Goal: Navigation & Orientation: Understand site structure

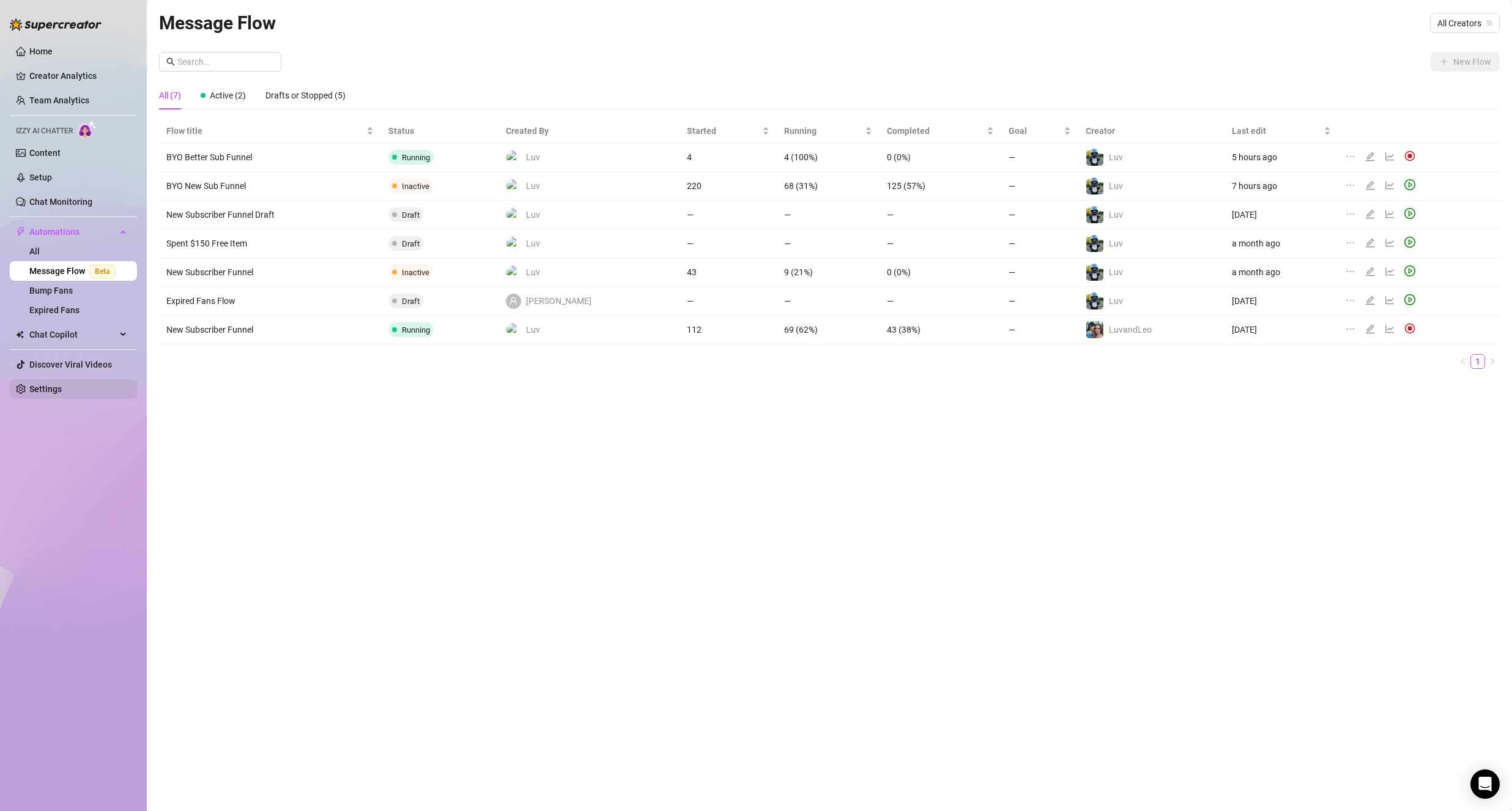
click at [62, 384] on link "Settings" at bounding box center [45, 389] width 32 height 10
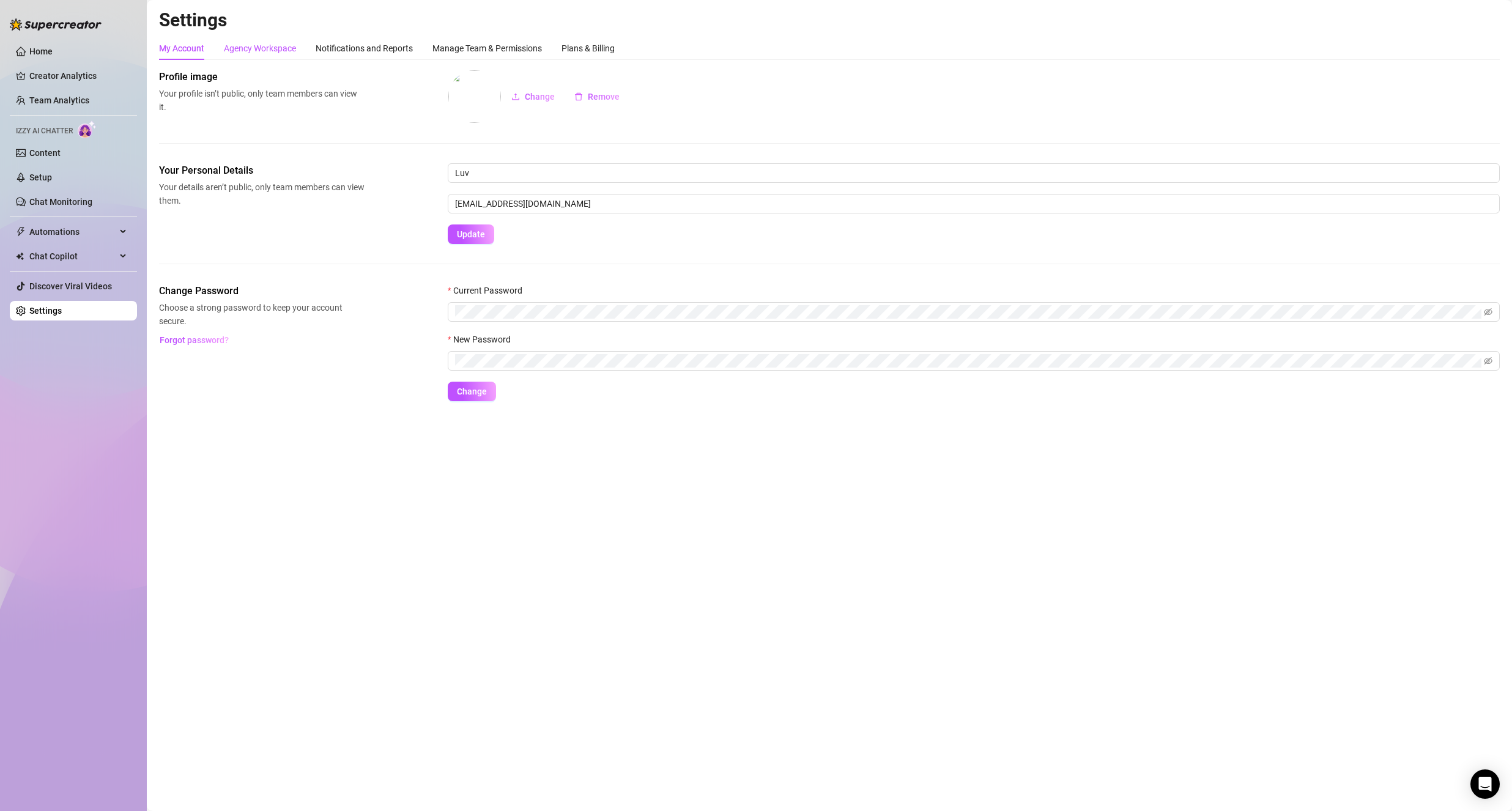
click at [268, 50] on div "Agency Workspace" at bounding box center [260, 49] width 72 height 14
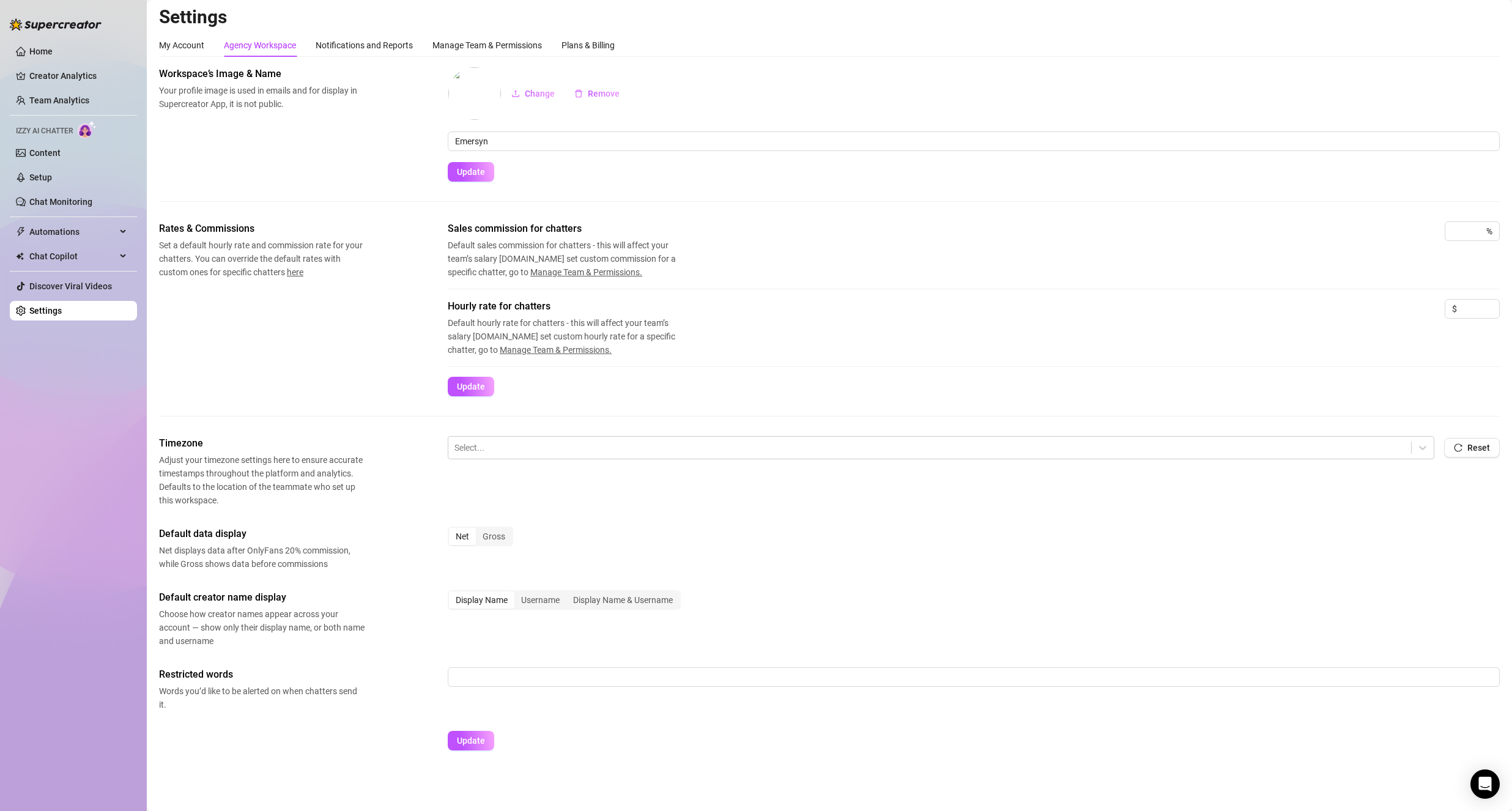
scroll to position [5, 0]
click at [376, 41] on div "Notifications and Reports" at bounding box center [365, 44] width 98 height 14
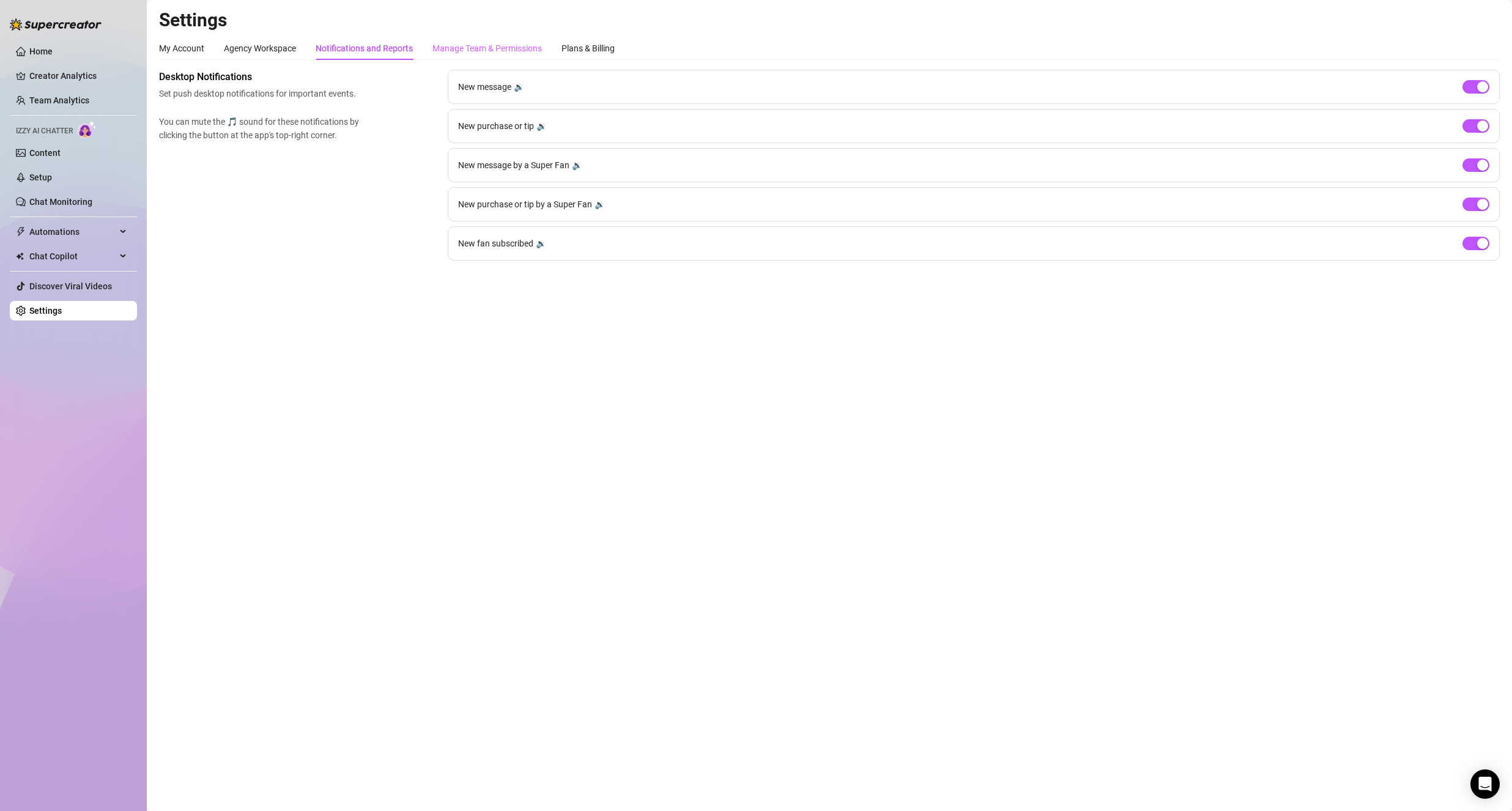
click at [463, 55] on div "Manage Team & Permissions" at bounding box center [488, 49] width 109 height 23
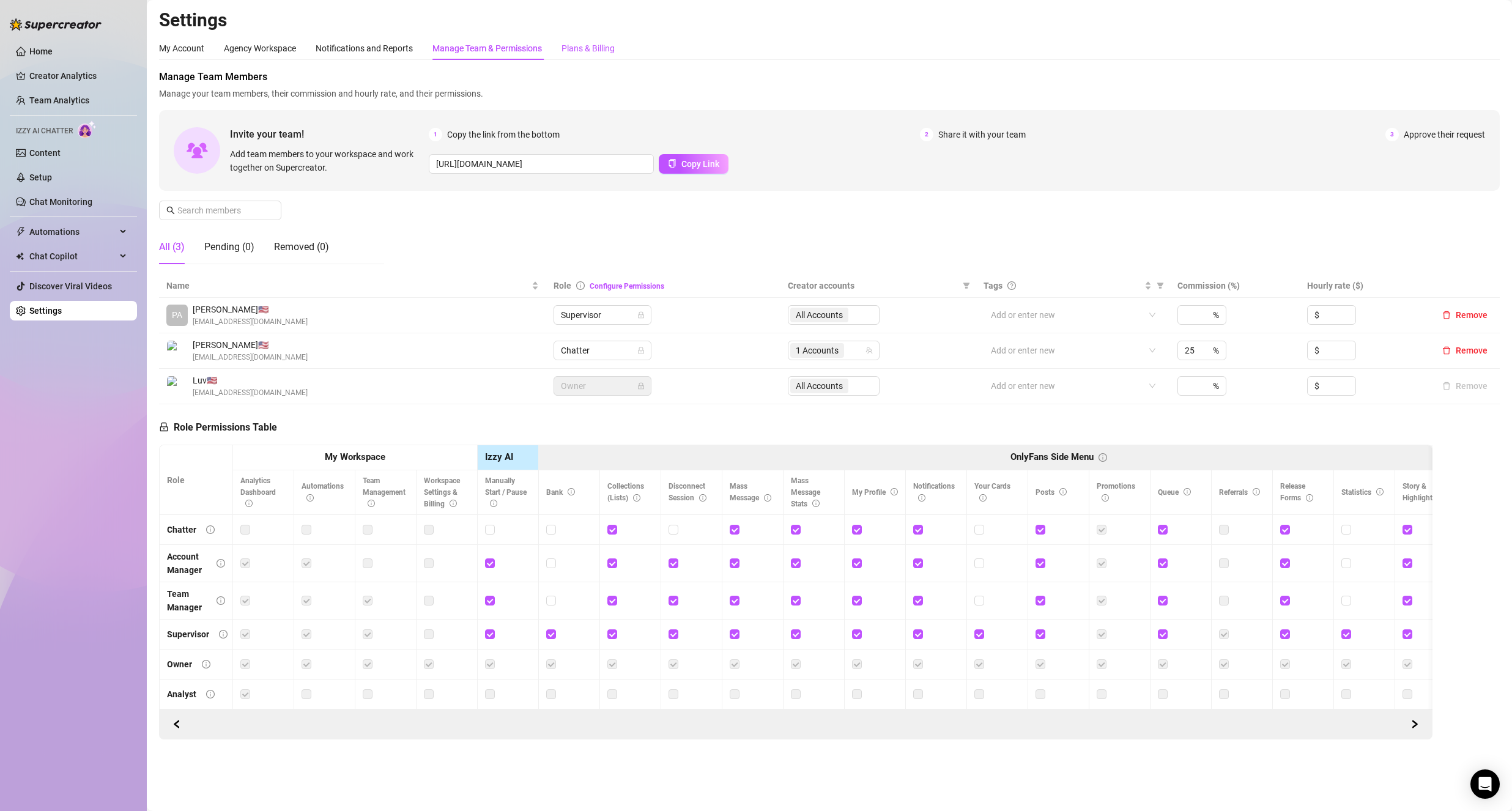
drag, startPoint x: 583, startPoint y: 51, endPoint x: 577, endPoint y: 60, distance: 10.8
click at [581, 51] on div "Plans & Billing" at bounding box center [588, 49] width 53 height 14
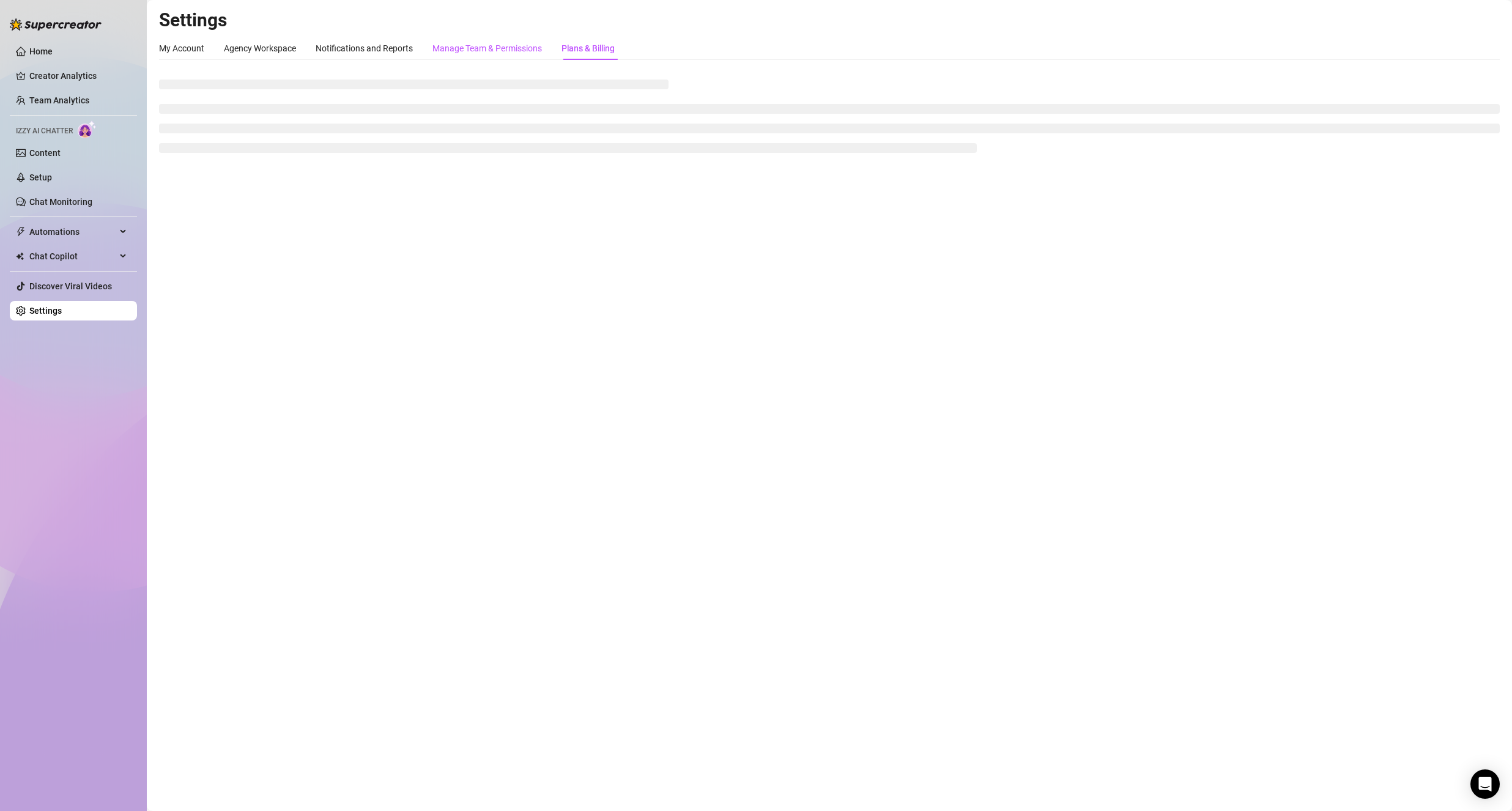
click at [481, 52] on div "Manage Team & Permissions" at bounding box center [488, 49] width 109 height 14
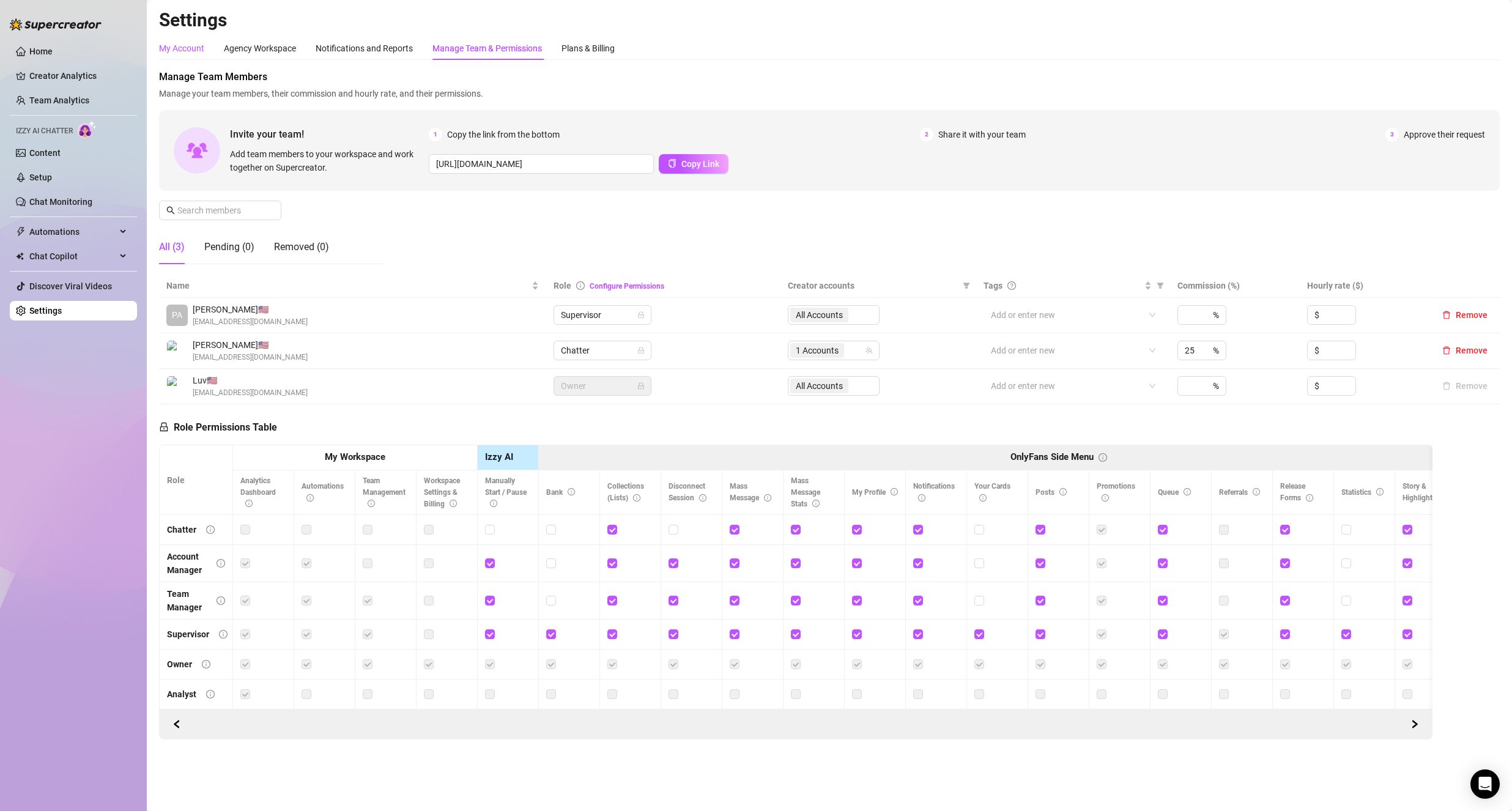
click at [191, 55] on div "My Account" at bounding box center [182, 49] width 45 height 14
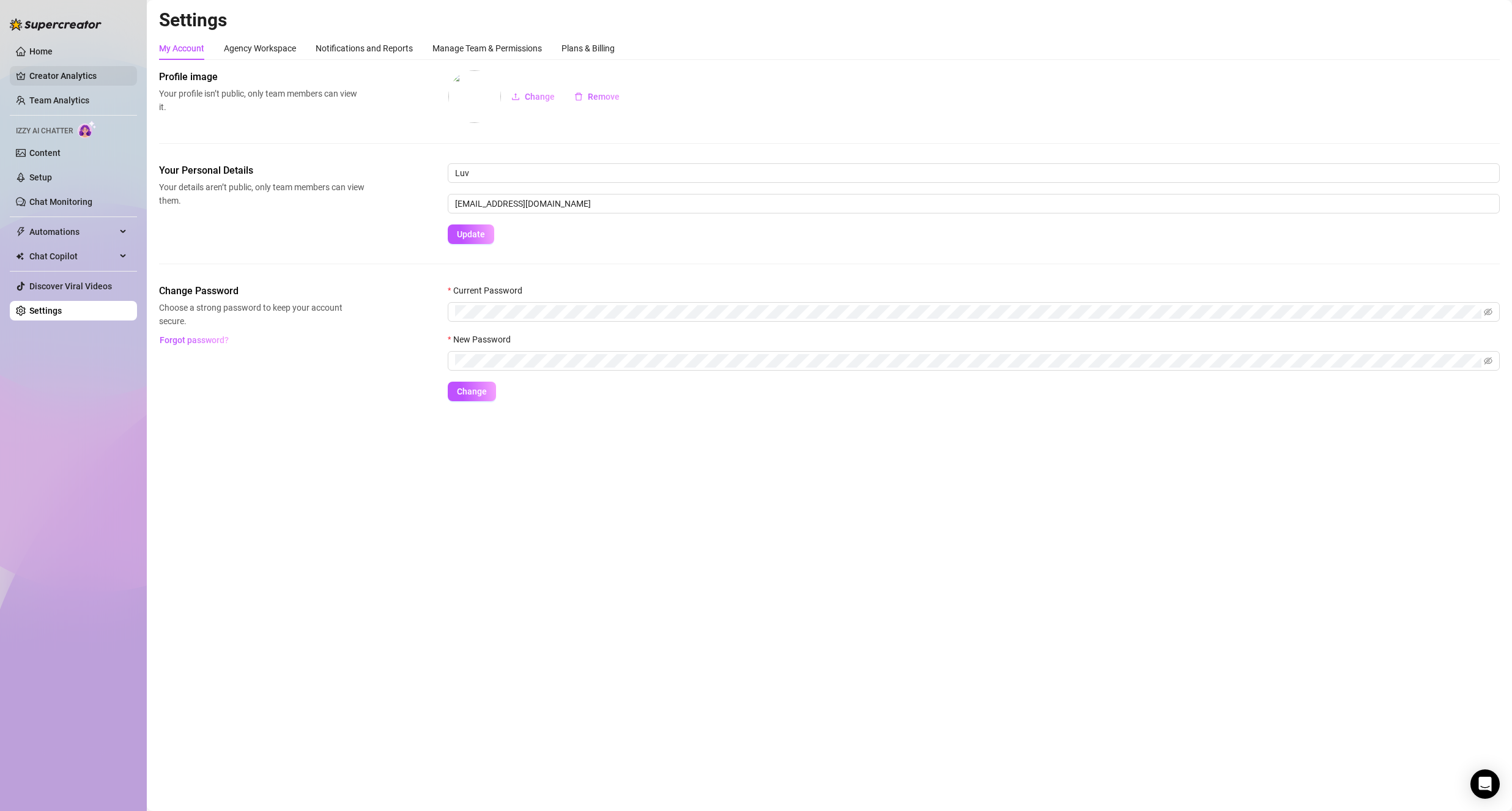
click at [91, 71] on link "Creator Analytics" at bounding box center [78, 76] width 98 height 20
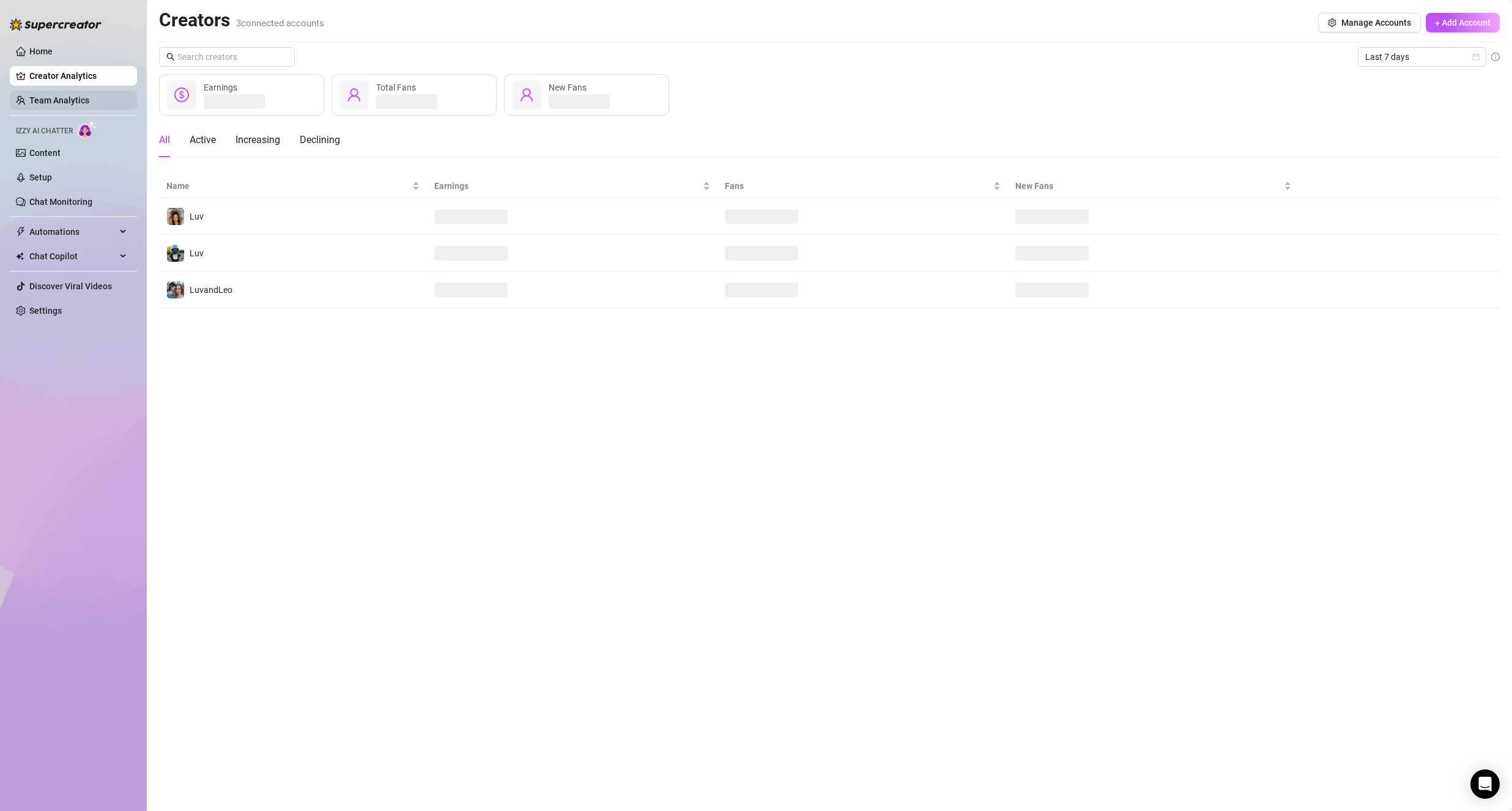
click at [77, 99] on link "Team Analytics" at bounding box center [59, 101] width 60 height 10
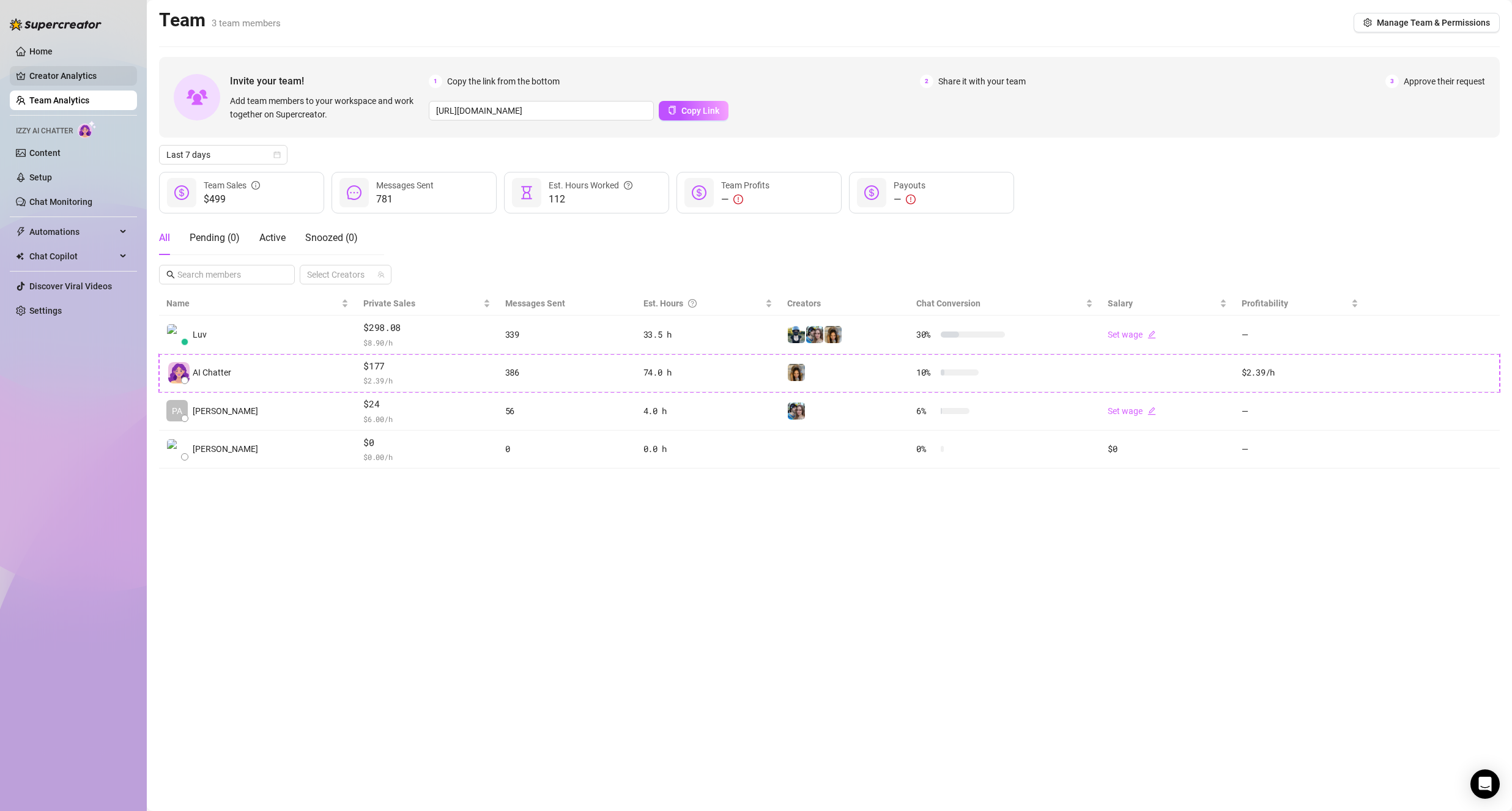
drag, startPoint x: 75, startPoint y: 64, endPoint x: 67, endPoint y: 71, distance: 10.6
click at [75, 64] on ul "Home Creator Analytics Team Analytics Izzy AI Chatter Content Setup Chat Monito…" at bounding box center [73, 181] width 127 height 288
click at [66, 72] on link "Creator Analytics" at bounding box center [78, 76] width 98 height 20
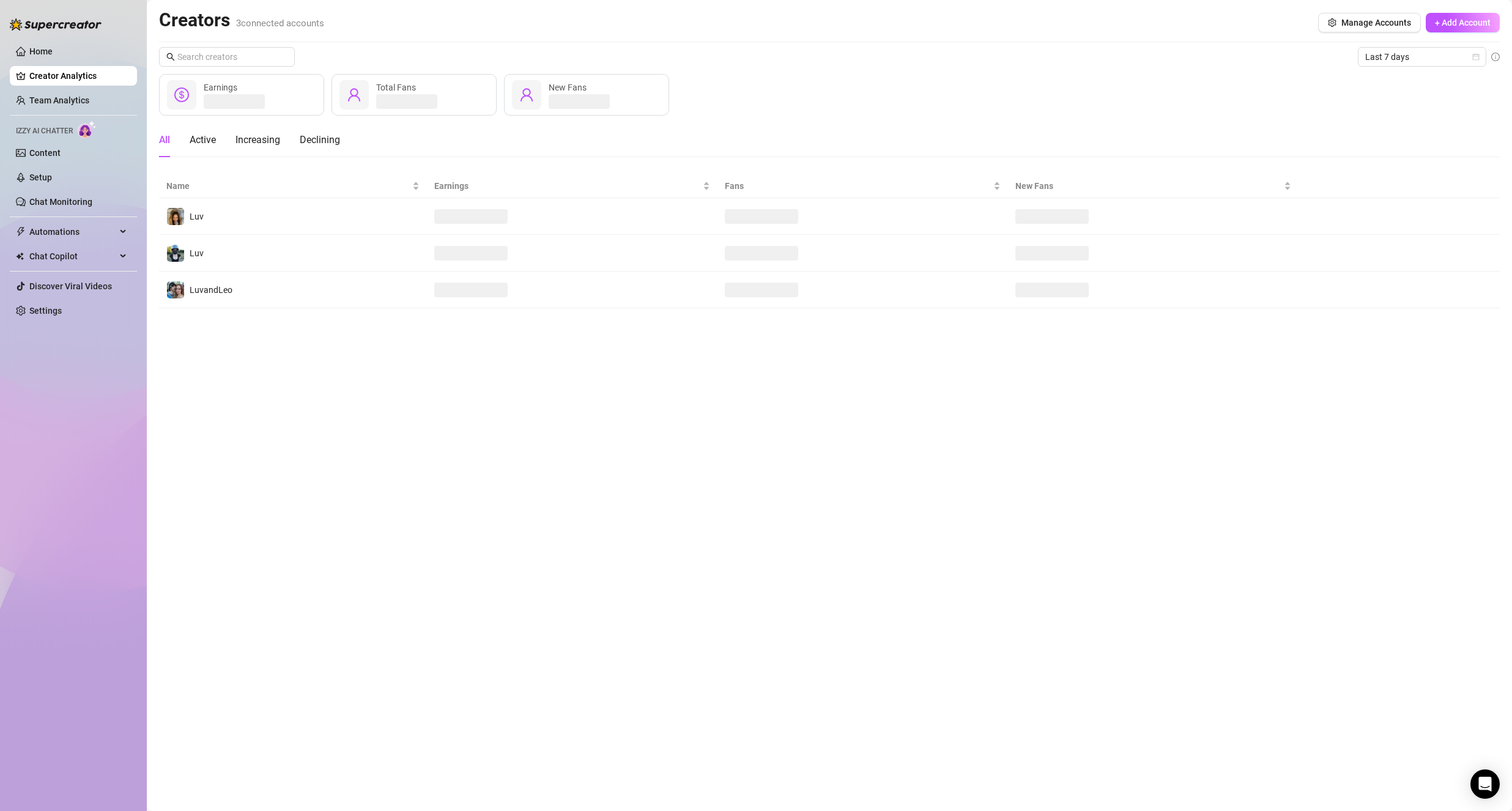
click at [65, 62] on ul "Home Creator Analytics Team Analytics Izzy AI Chatter Content Setup Chat Monito…" at bounding box center [73, 181] width 127 height 288
click at [53, 57] on link "Home" at bounding box center [41, 52] width 23 height 10
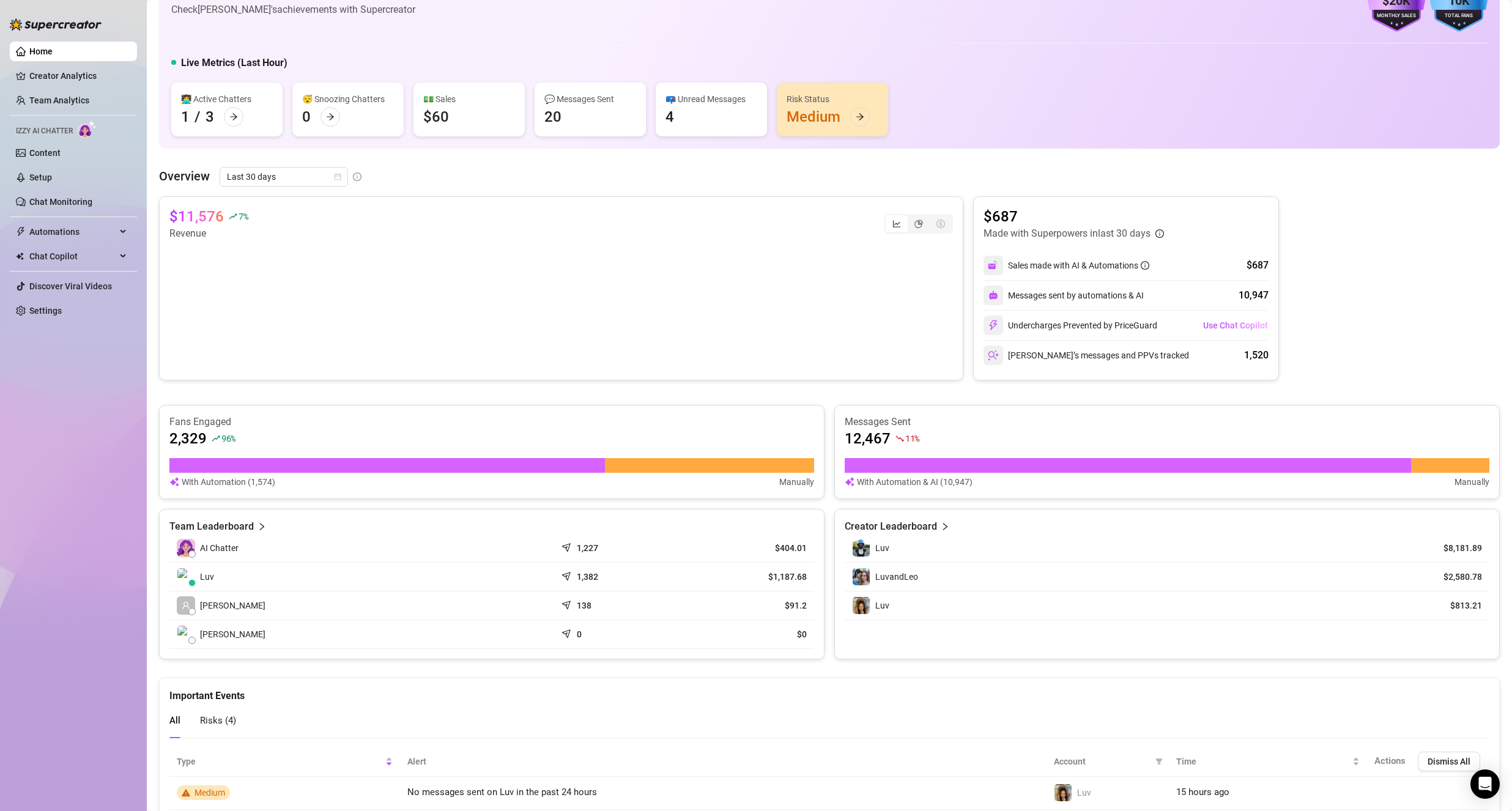
scroll to position [14, 0]
